Goal: Transaction & Acquisition: Purchase product/service

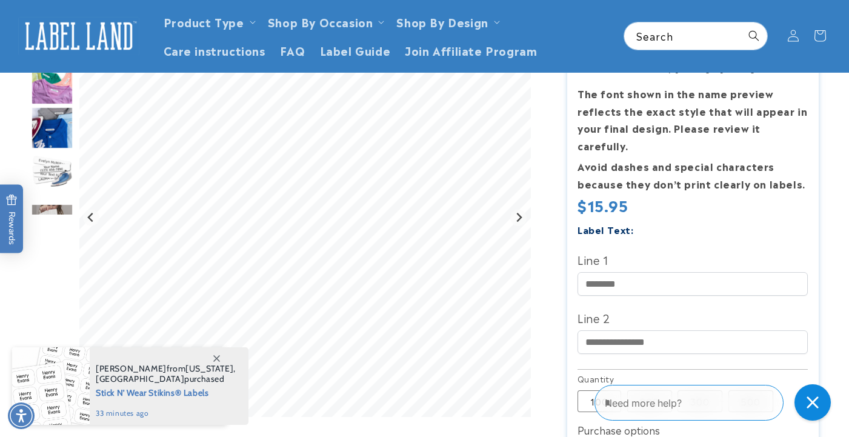
scroll to position [182, 0]
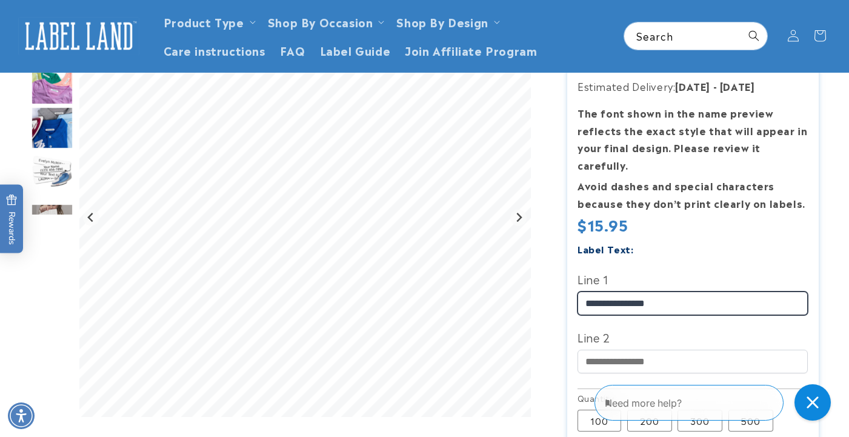
type input "**********"
click at [546, 298] on div "Iron-On Camp Labels Iron-On Camp Labels 4 Reviews Estimated Delivery: [DATE] - …" at bounding box center [681, 327] width 276 height 732
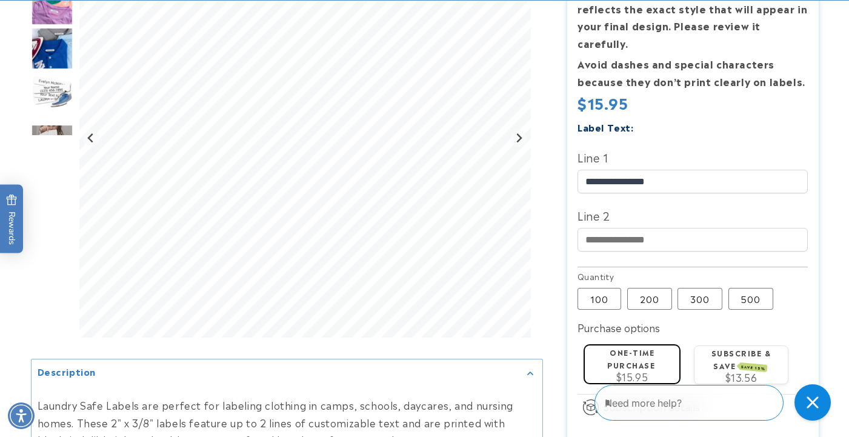
scroll to position [308, 0]
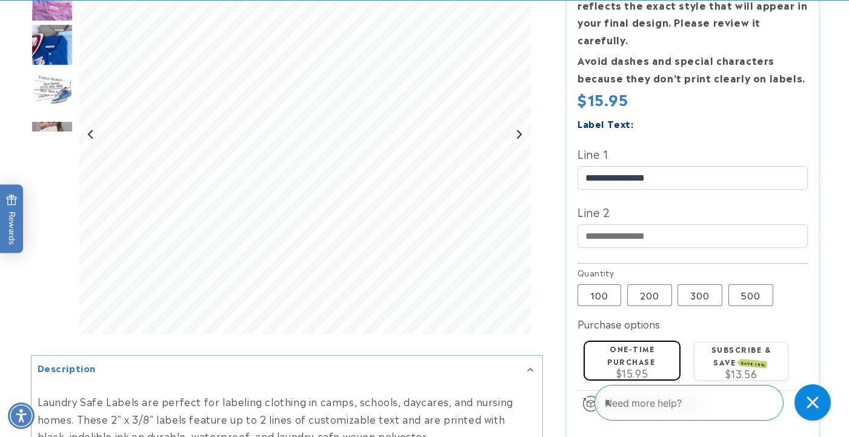
click at [625, 365] on span "$15.95" at bounding box center [632, 372] width 32 height 15
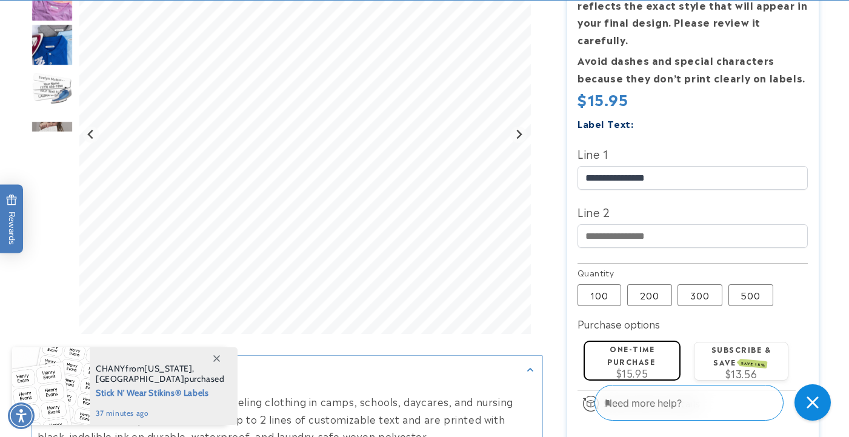
click at [637, 365] on span "$15.95" at bounding box center [632, 372] width 32 height 15
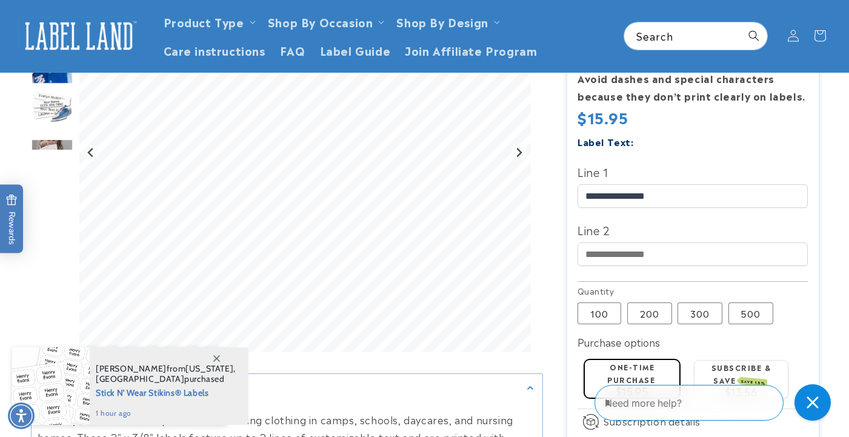
scroll to position [277, 0]
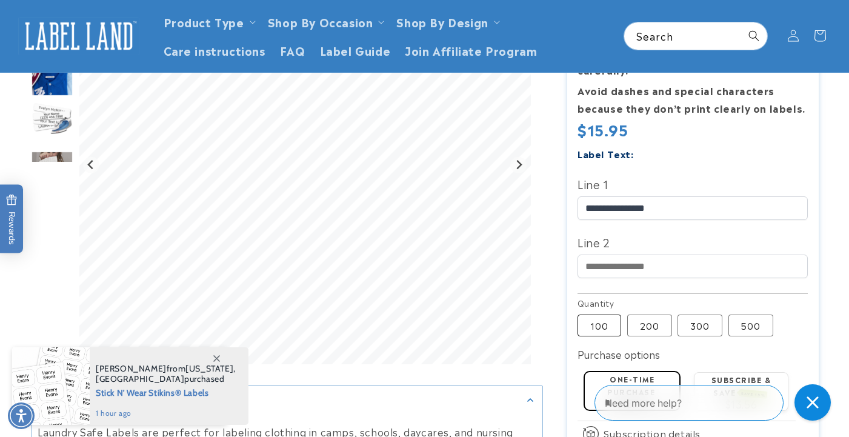
click at [591, 314] on label "100 Variant sold out or unavailable" at bounding box center [599, 325] width 44 height 22
click at [618, 383] on div "Need more help?" at bounding box center [715, 402] width 242 height 45
click at [618, 396] on span "$15.95" at bounding box center [632, 403] width 32 height 15
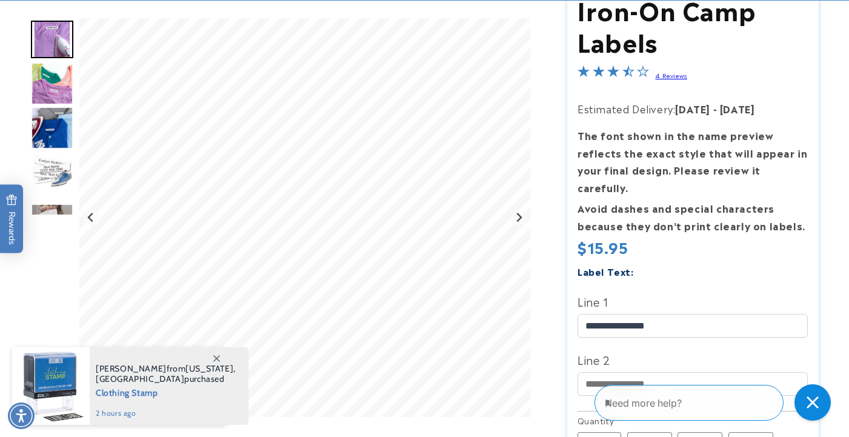
scroll to position [161, 0]
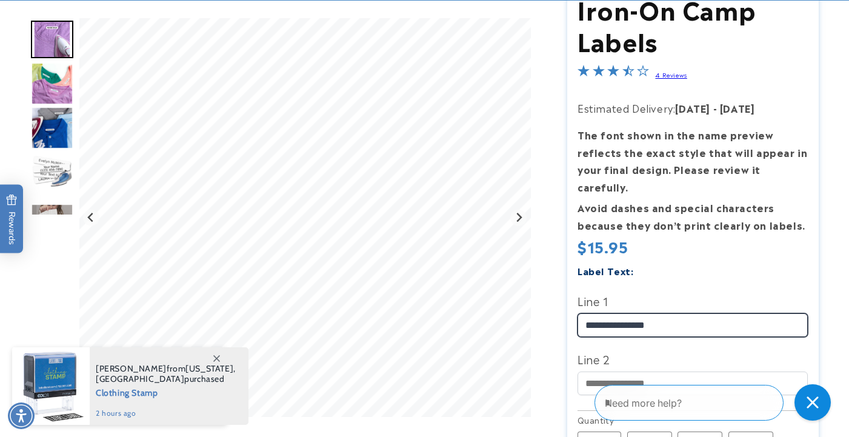
click at [609, 313] on input "**********" at bounding box center [692, 325] width 230 height 24
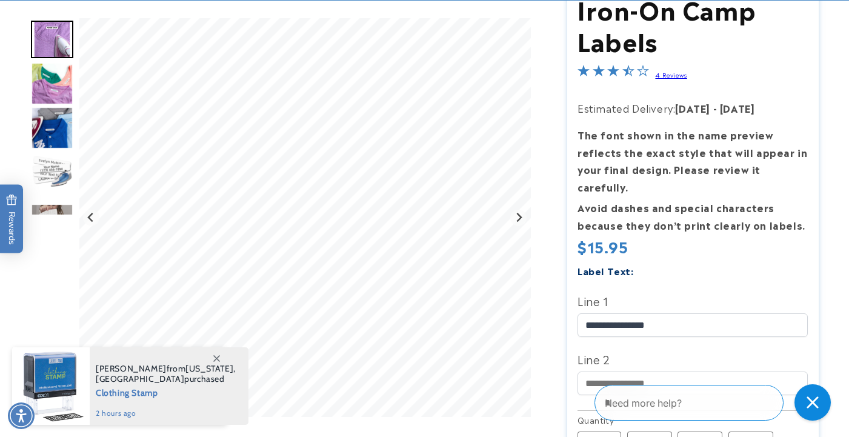
click at [668, 321] on div "**********" at bounding box center [692, 334] width 230 height 145
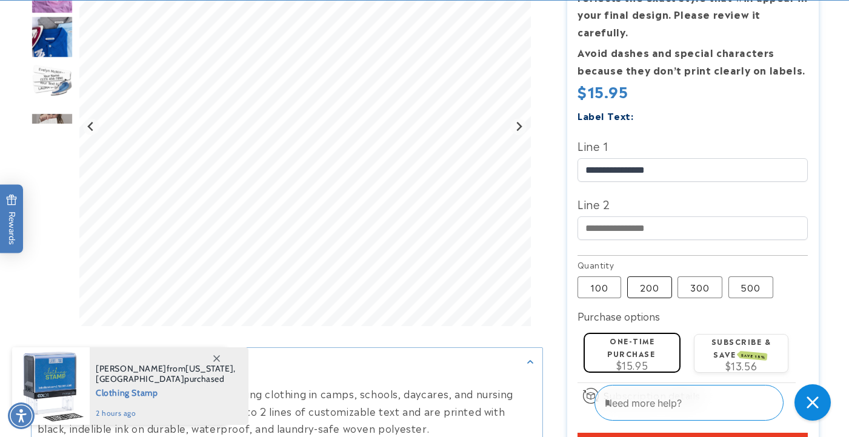
scroll to position [316, 0]
click at [649, 276] on label "200 Variant sold out or unavailable" at bounding box center [649, 287] width 45 height 22
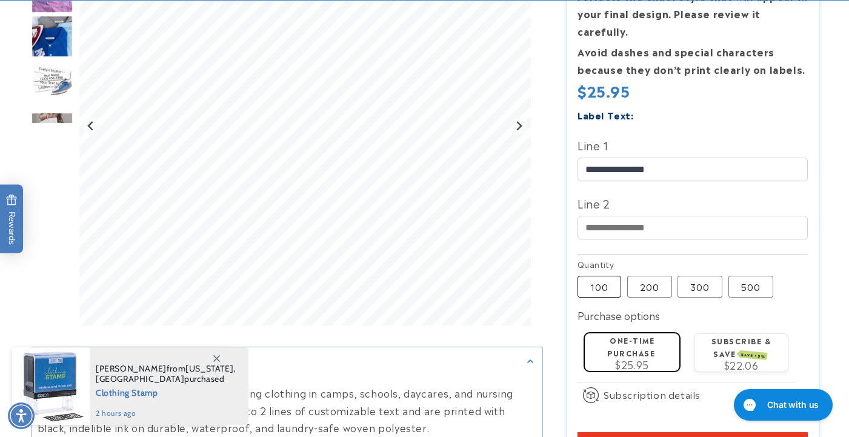
click at [605, 276] on label "100 Variant sold out or unavailable" at bounding box center [599, 287] width 44 height 22
click at [629, 357] on span "$15.95" at bounding box center [632, 364] width 32 height 15
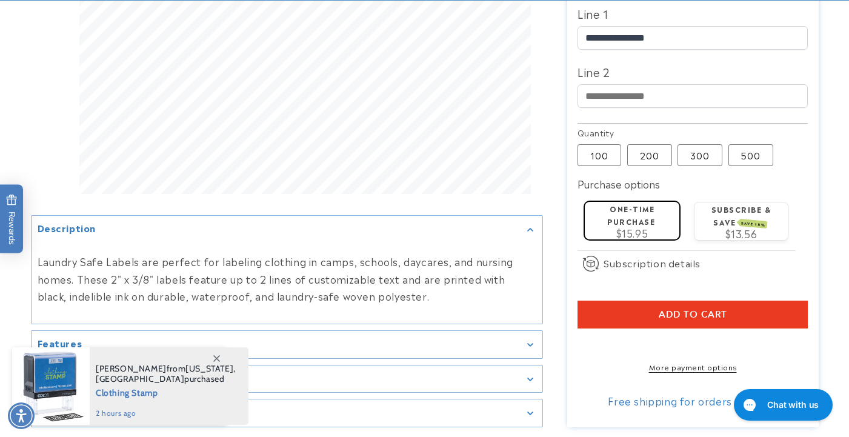
scroll to position [457, 0]
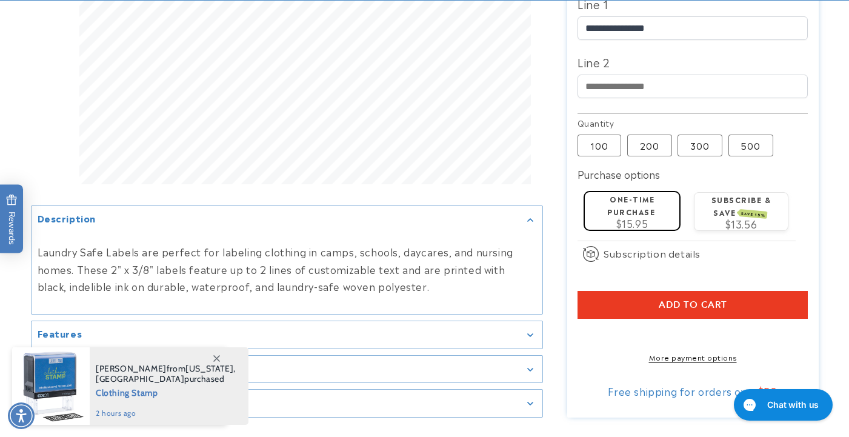
click at [691, 299] on span "Add to cart" at bounding box center [692, 304] width 68 height 11
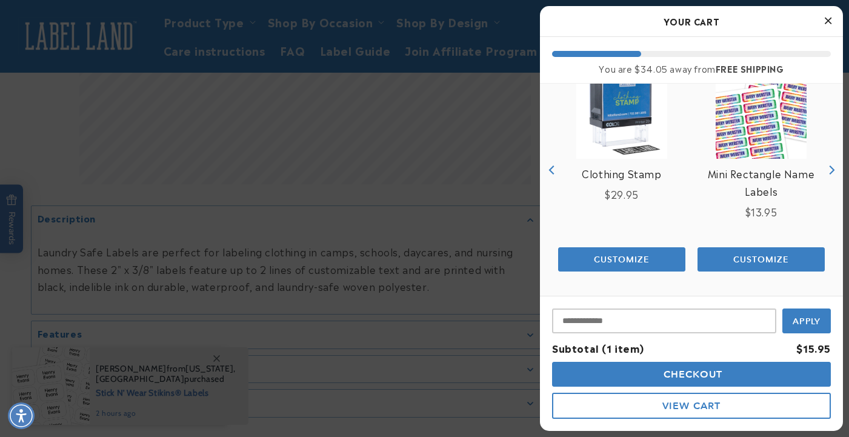
scroll to position [153, 0]
click at [696, 376] on span "Checkout" at bounding box center [691, 374] width 62 height 12
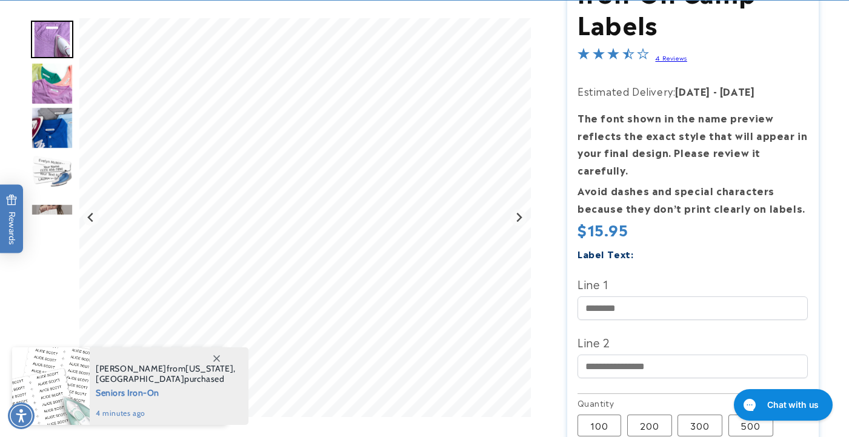
scroll to position [205, 0]
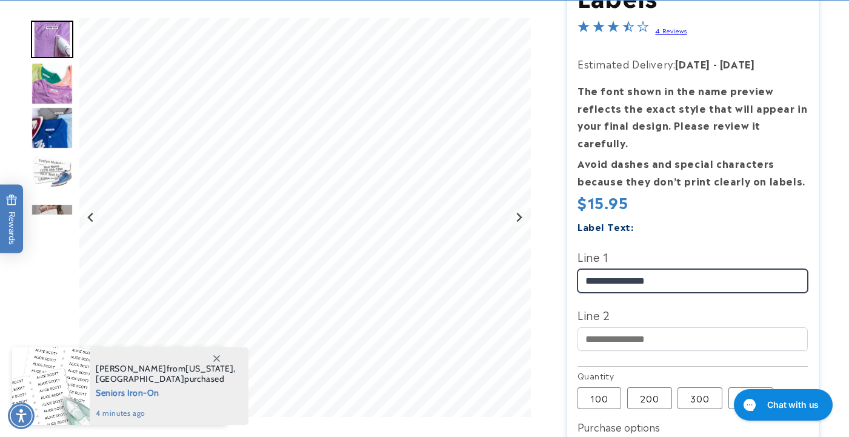
type input "**********"
click at [676, 305] on label "Line 2" at bounding box center [692, 314] width 230 height 19
click at [676, 327] on input "Line 2" at bounding box center [692, 339] width 230 height 24
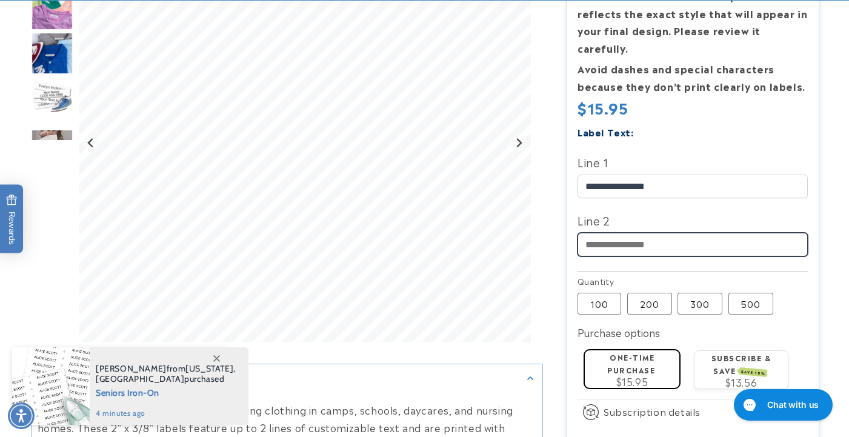
scroll to position [302, 0]
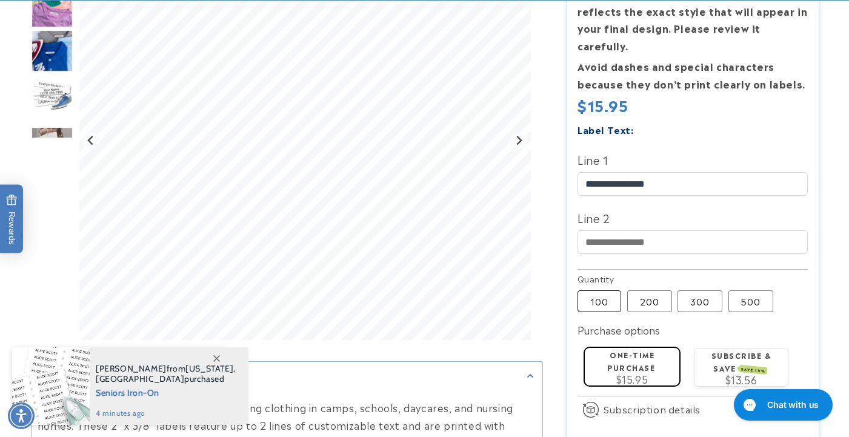
click at [609, 290] on label "100 Variant sold out or unavailable" at bounding box center [599, 301] width 44 height 22
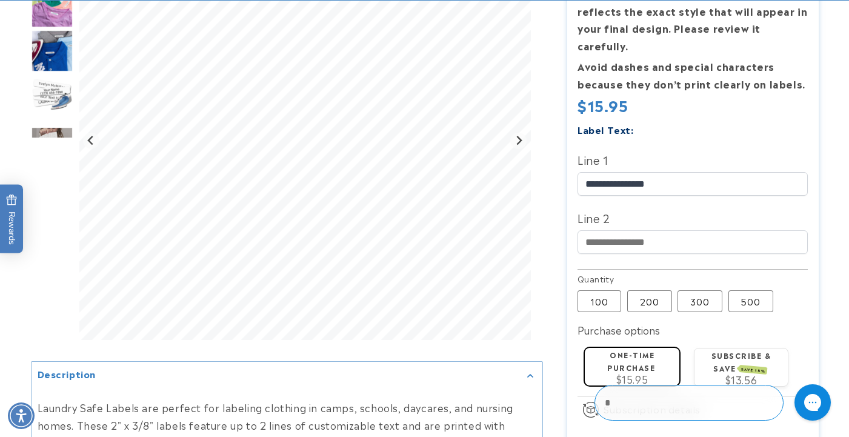
click at [626, 349] on label "One-time purchase" at bounding box center [631, 361] width 48 height 24
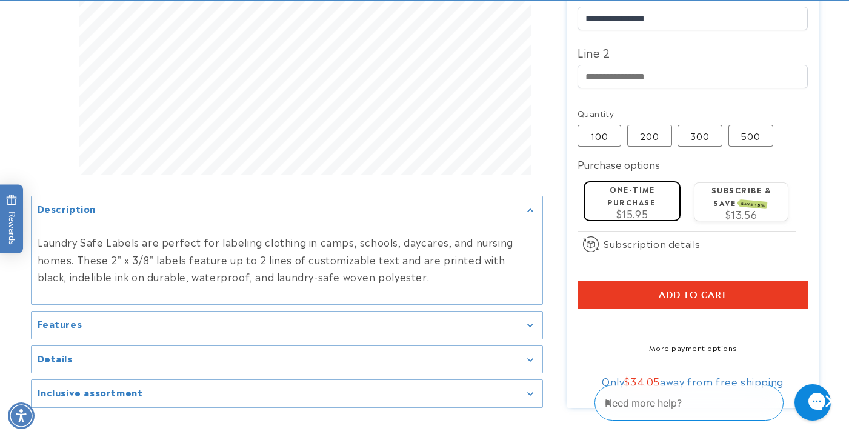
scroll to position [468, 0]
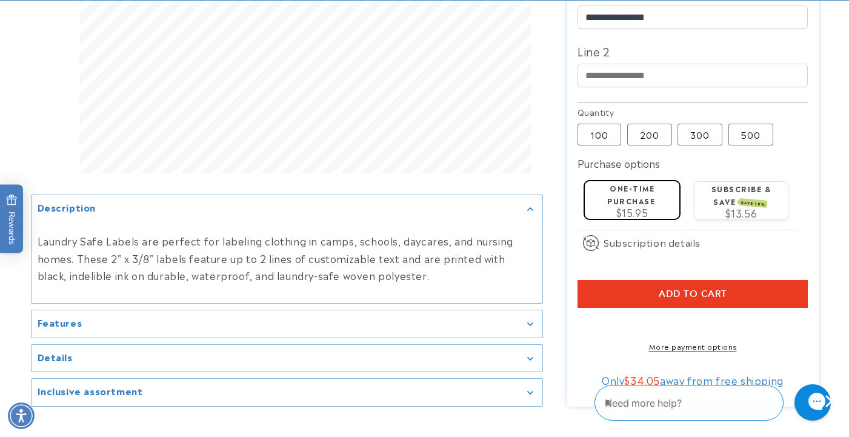
click at [684, 288] on span "Add to cart" at bounding box center [692, 293] width 68 height 11
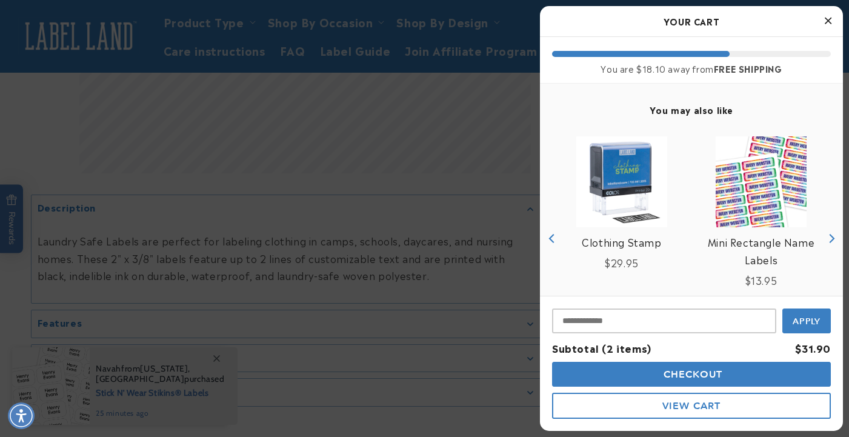
scroll to position [93, 0]
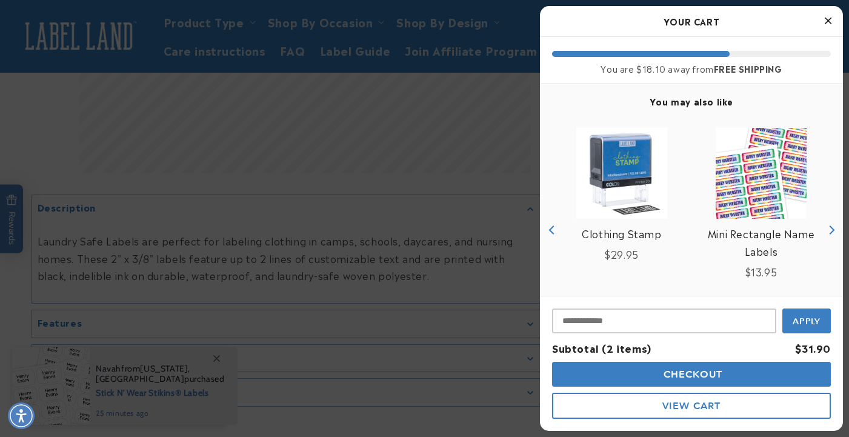
click at [690, 371] on span "Checkout" at bounding box center [691, 374] width 62 height 12
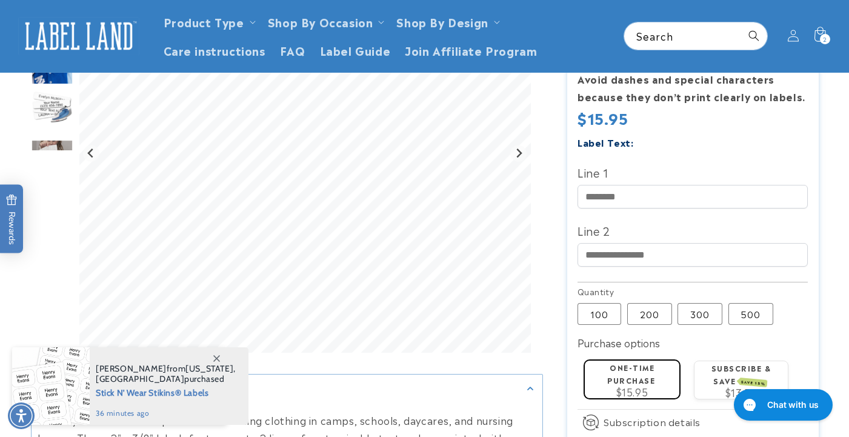
scroll to position [283, 0]
